Goal: Find specific page/section: Find specific page/section

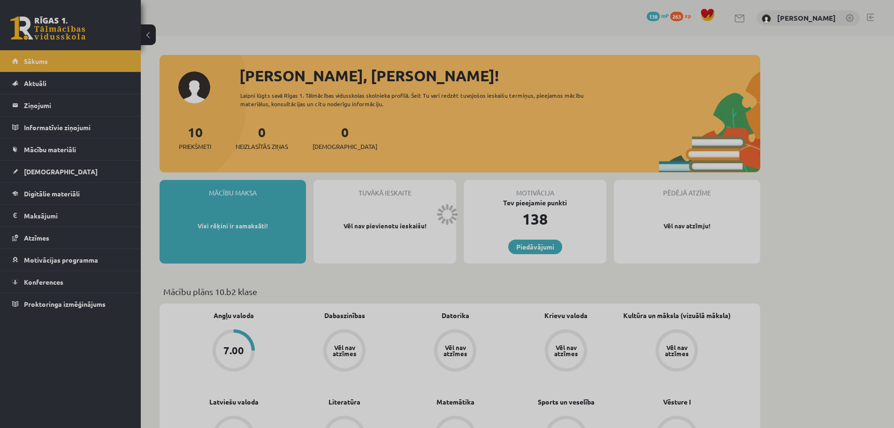
scroll to position [406, 0]
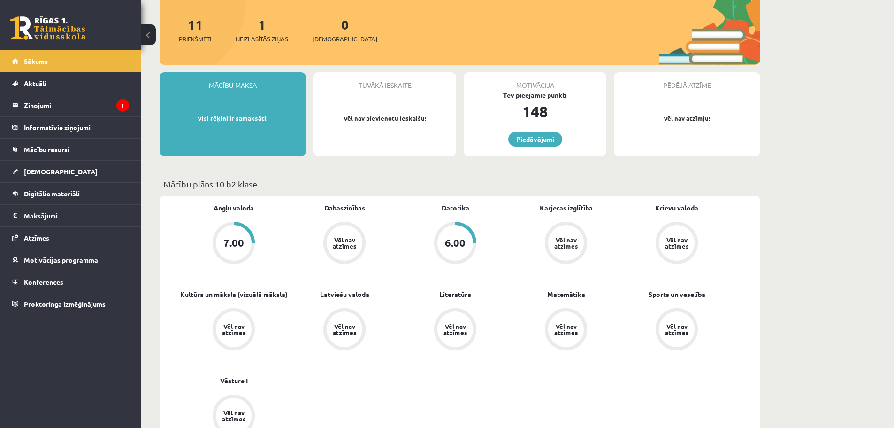
scroll to position [188, 0]
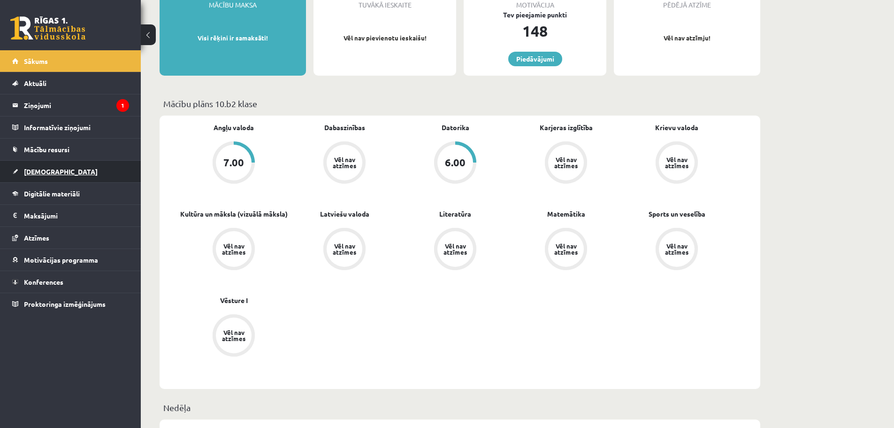
click at [49, 171] on span "[DEMOGRAPHIC_DATA]" at bounding box center [61, 171] width 74 height 8
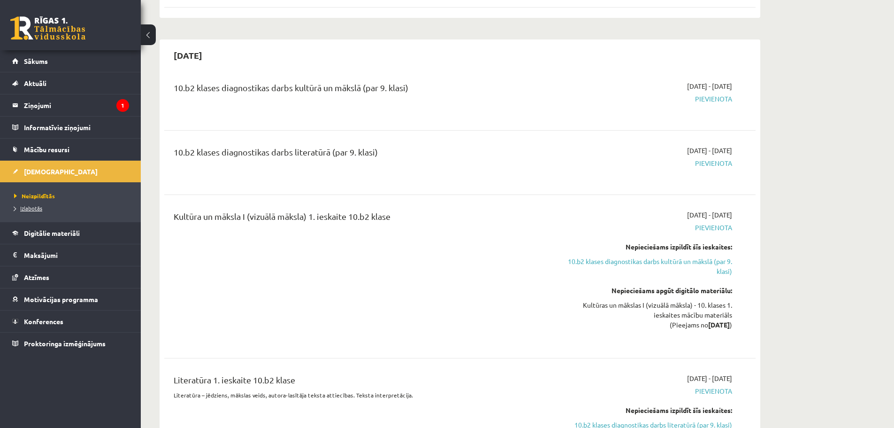
click at [43, 206] on link "Izlabotās" at bounding box center [72, 208] width 117 height 8
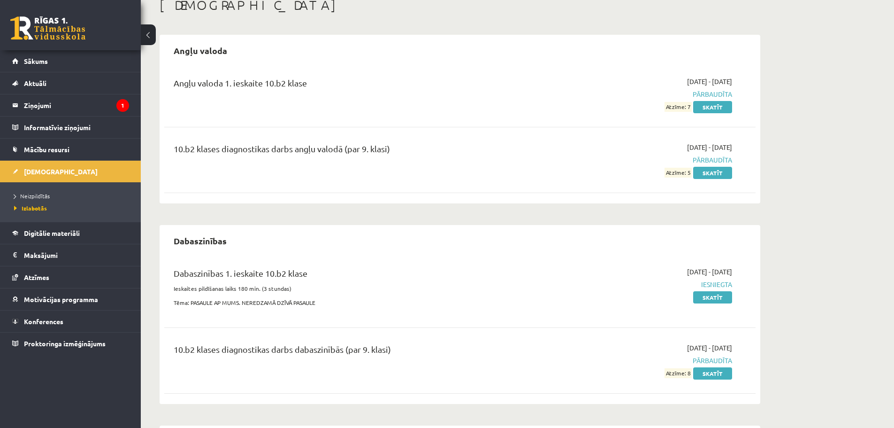
scroll to position [47, 0]
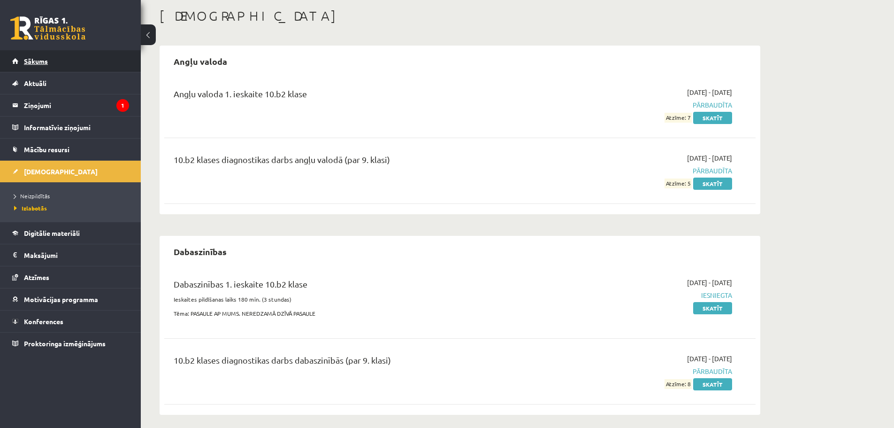
click at [59, 56] on link "Sākums" at bounding box center [70, 61] width 117 height 22
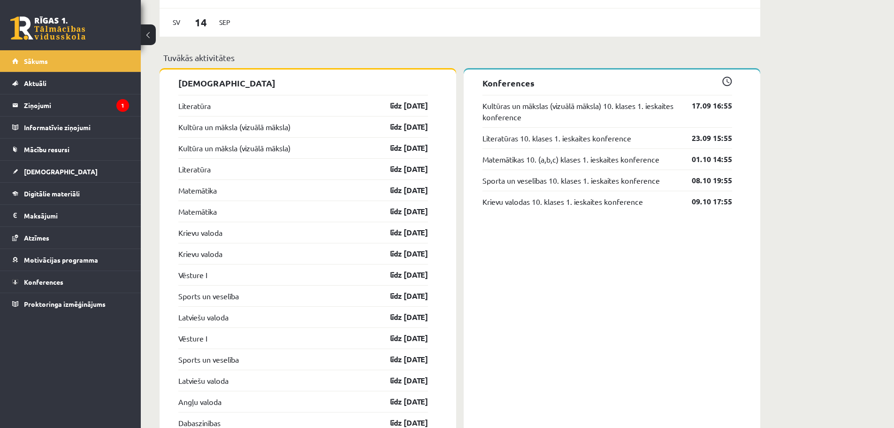
scroll to position [986, 0]
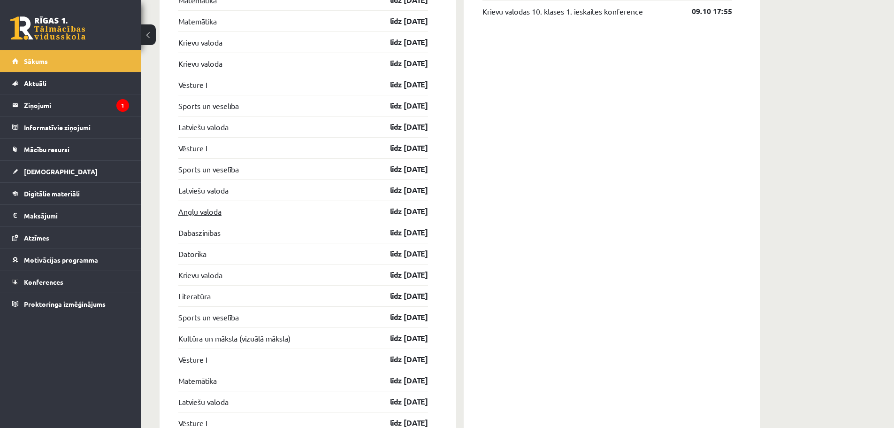
click at [214, 209] on link "Angļu valoda" at bounding box center [199, 211] width 43 height 11
